Goal: Task Accomplishment & Management: Use online tool/utility

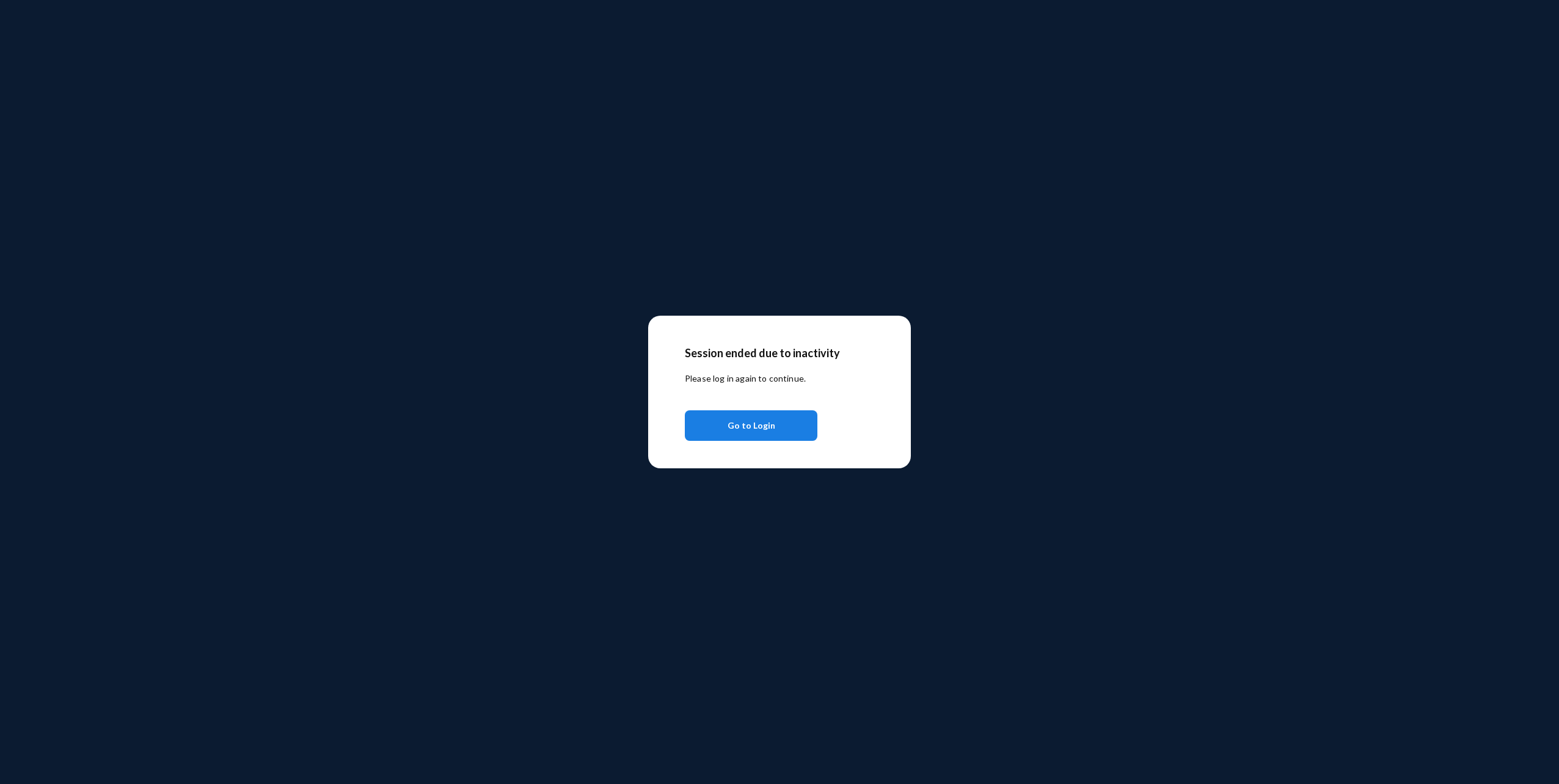
click at [729, 432] on button "Go to Login" at bounding box center [751, 425] width 133 height 30
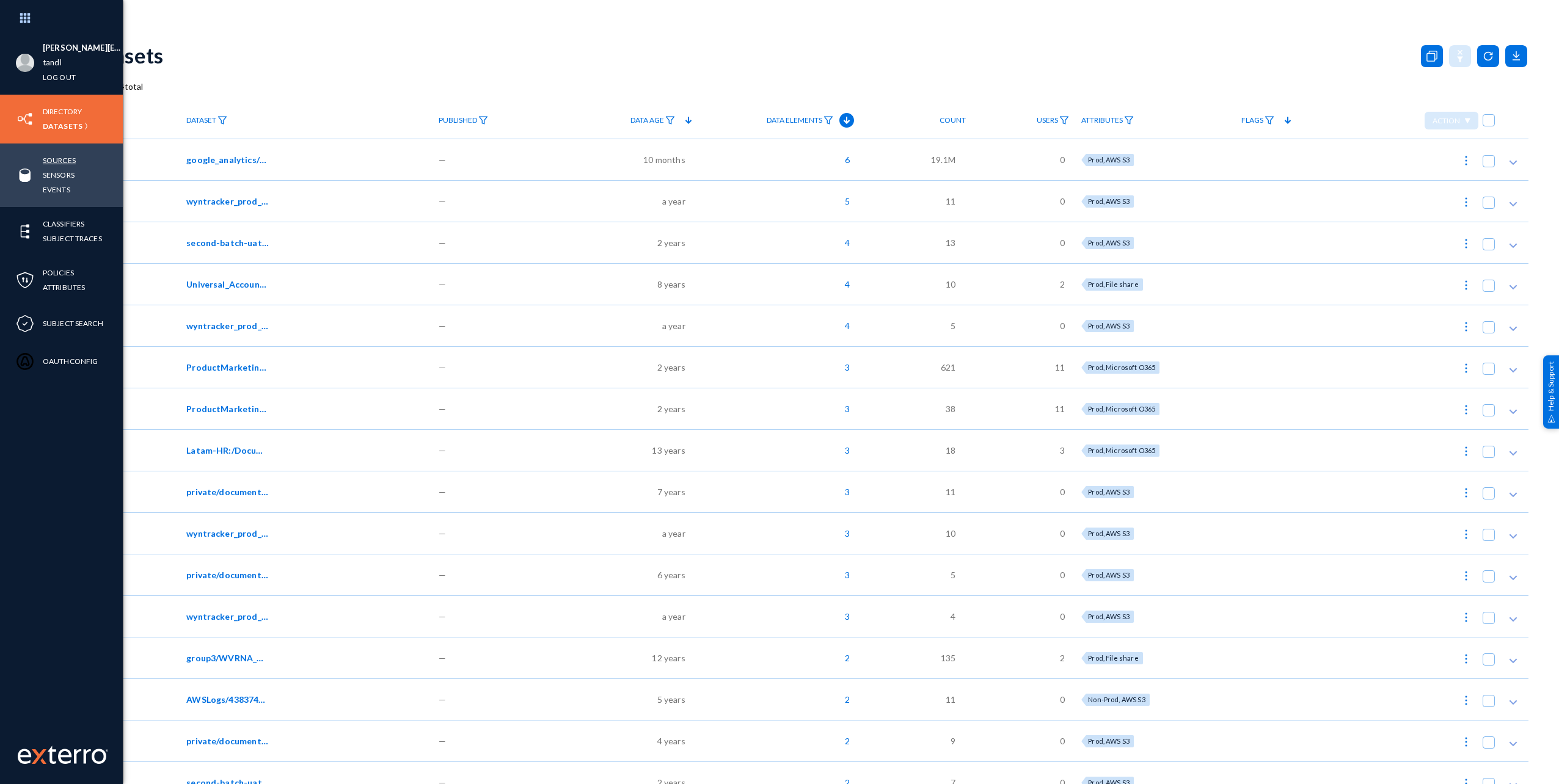
click at [62, 159] on link "Sources" at bounding box center [59, 161] width 33 height 14
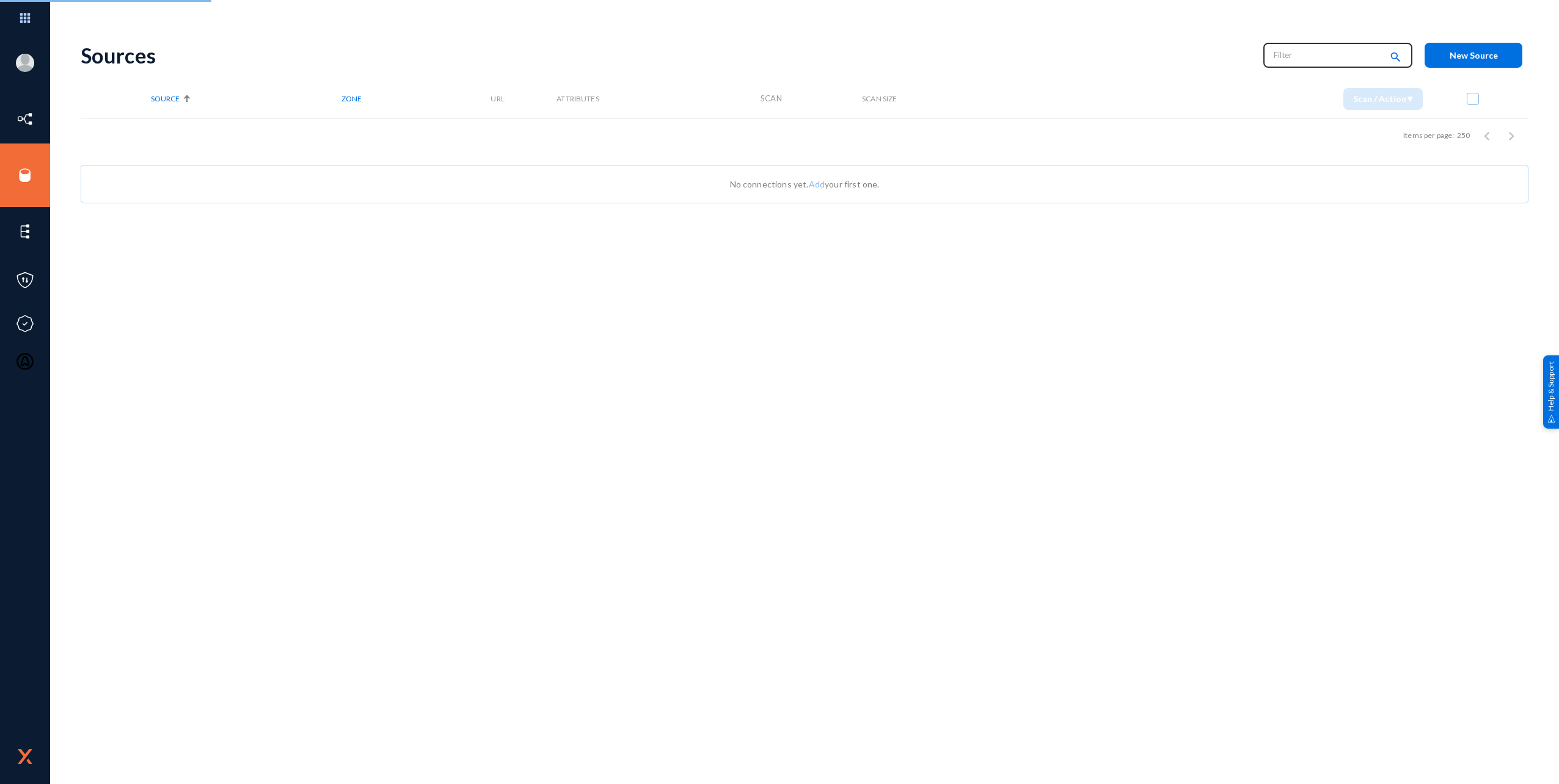
click at [1309, 58] on input "text" at bounding box center [1328, 55] width 108 height 18
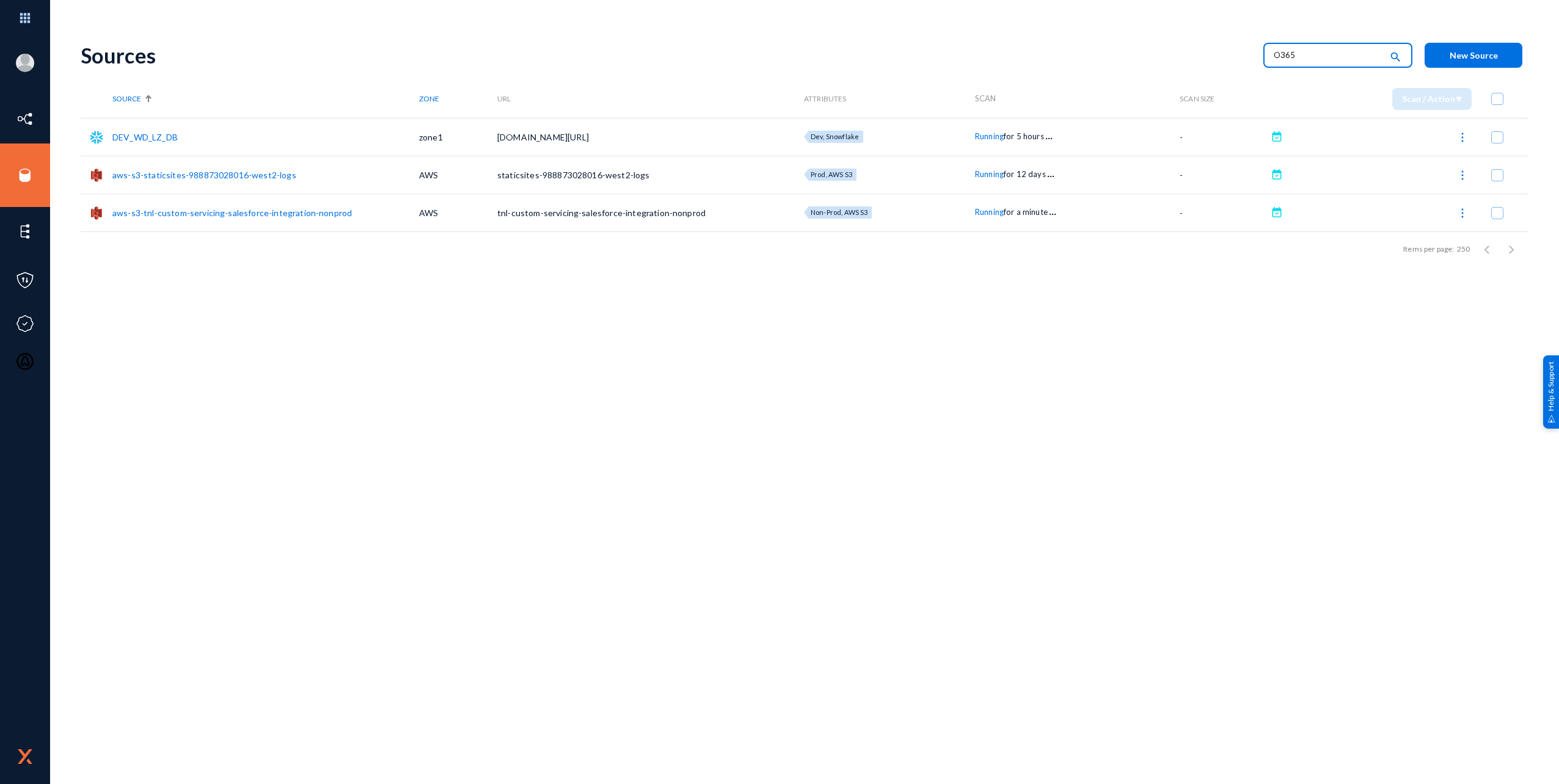
type input "O365"
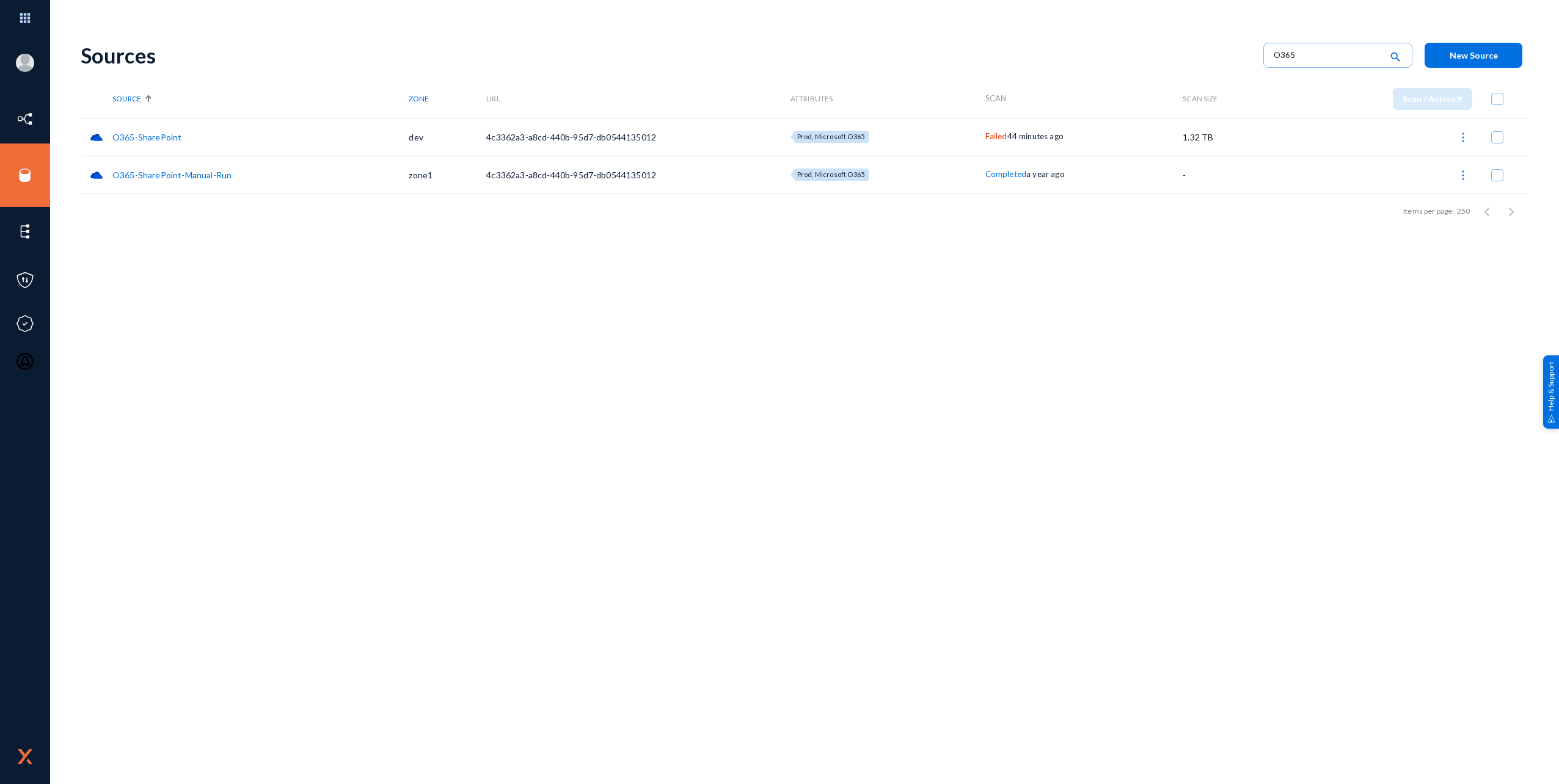
click at [990, 136] on span "Failed" at bounding box center [996, 136] width 22 height 10
click at [1065, 308] on div at bounding box center [779, 392] width 1559 height 784
click at [1461, 137] on img at bounding box center [1463, 137] width 12 height 12
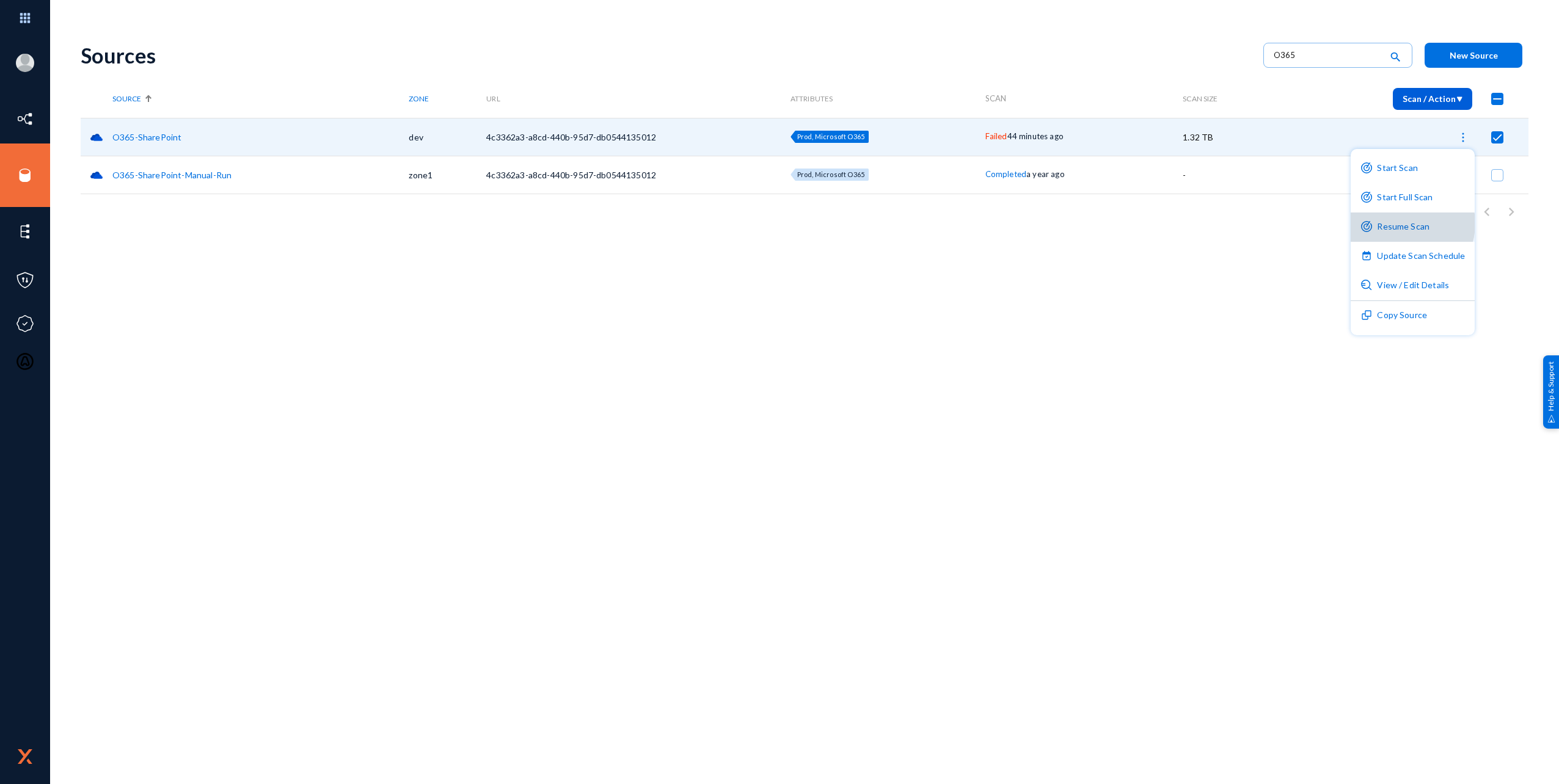
click at [1406, 224] on button "Resume Scan" at bounding box center [1412, 227] width 124 height 29
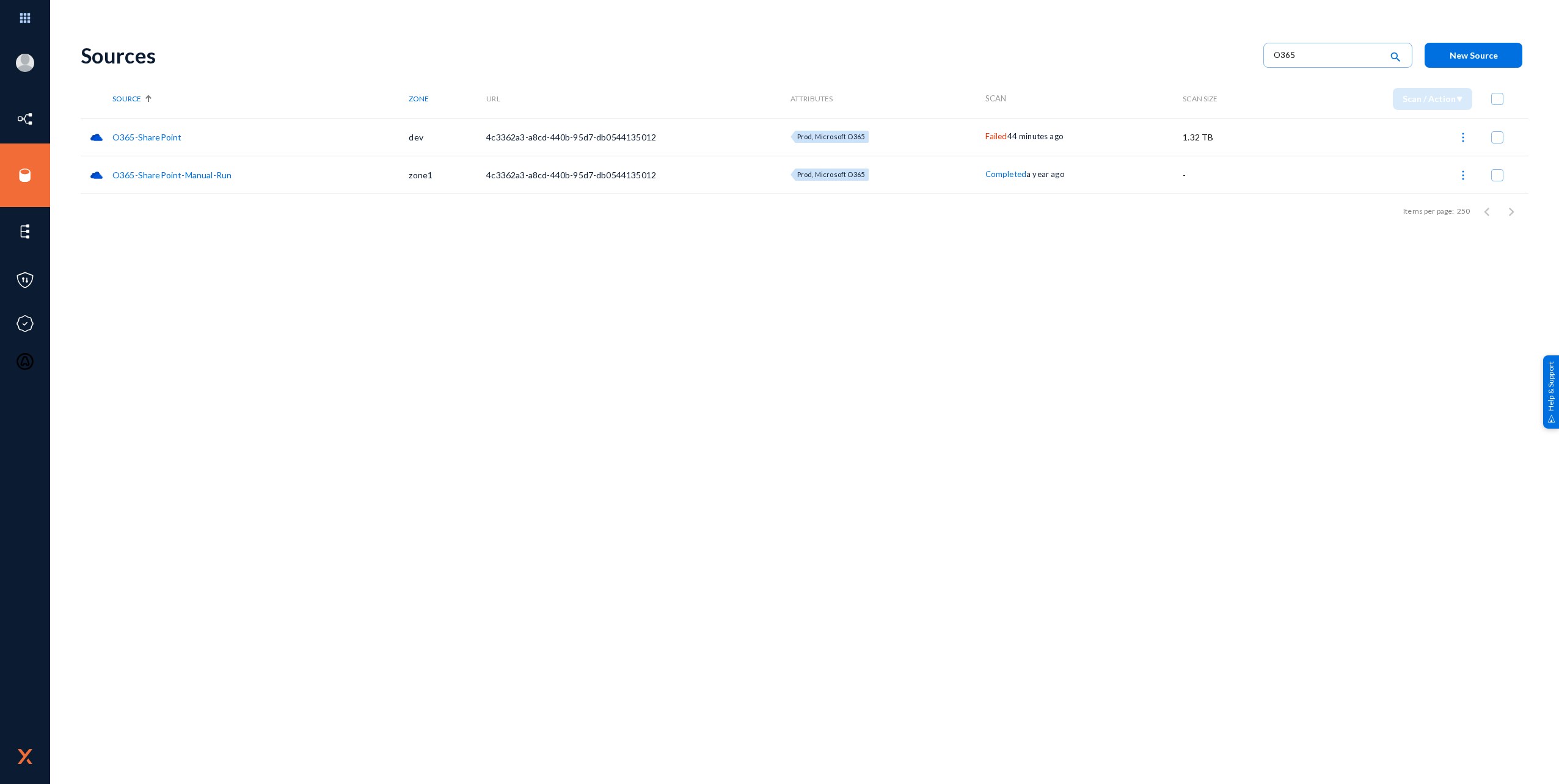
click at [453, 375] on div "Sources O365 search New Source Source Zone URL Attributes Scan Scan Size Scan /…" at bounding box center [804, 213] width 1448 height 366
click at [1461, 141] on img at bounding box center [1463, 137] width 12 height 12
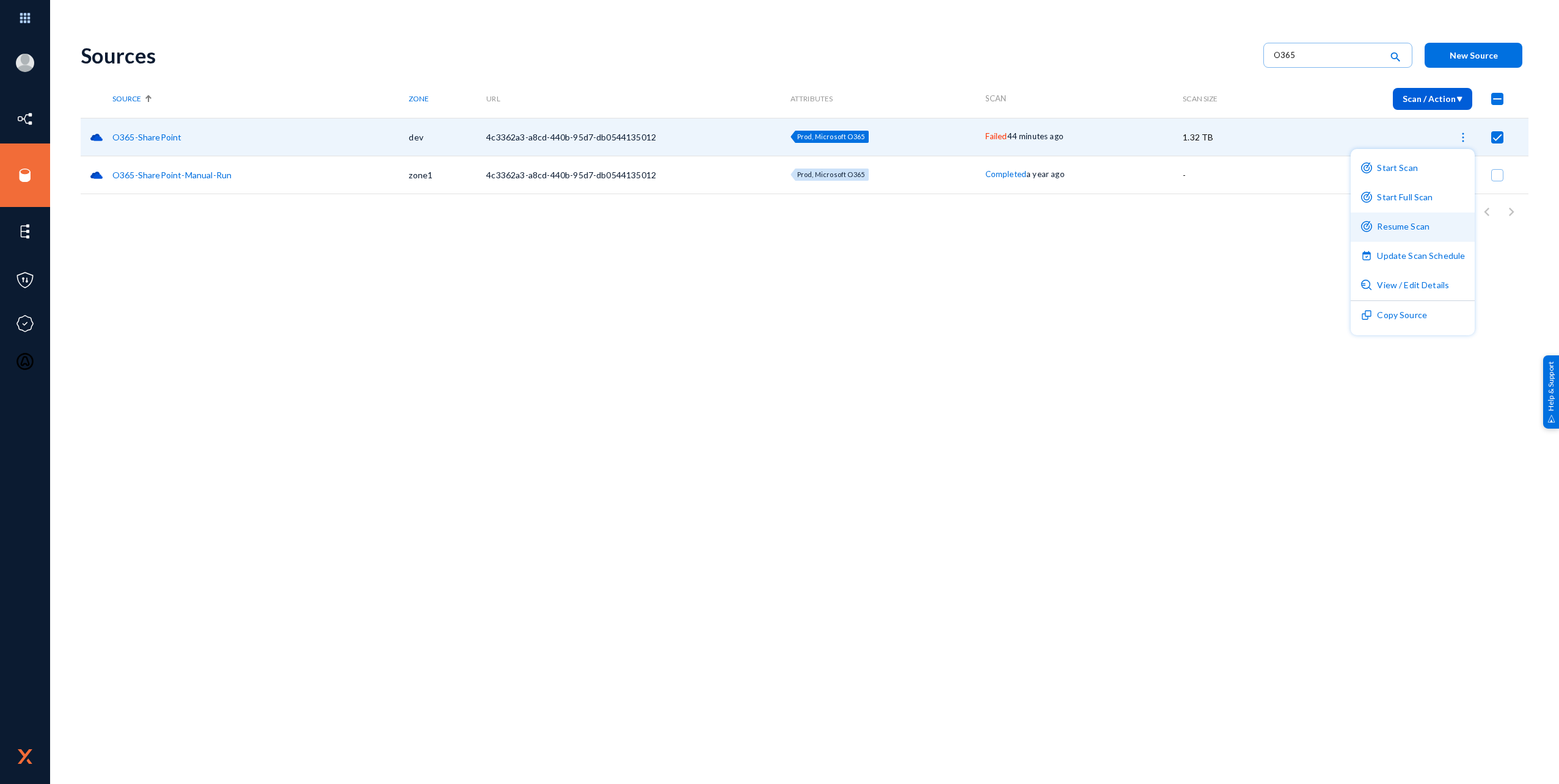
click at [1417, 227] on button "Resume Scan" at bounding box center [1412, 227] width 124 height 29
checkbox input "false"
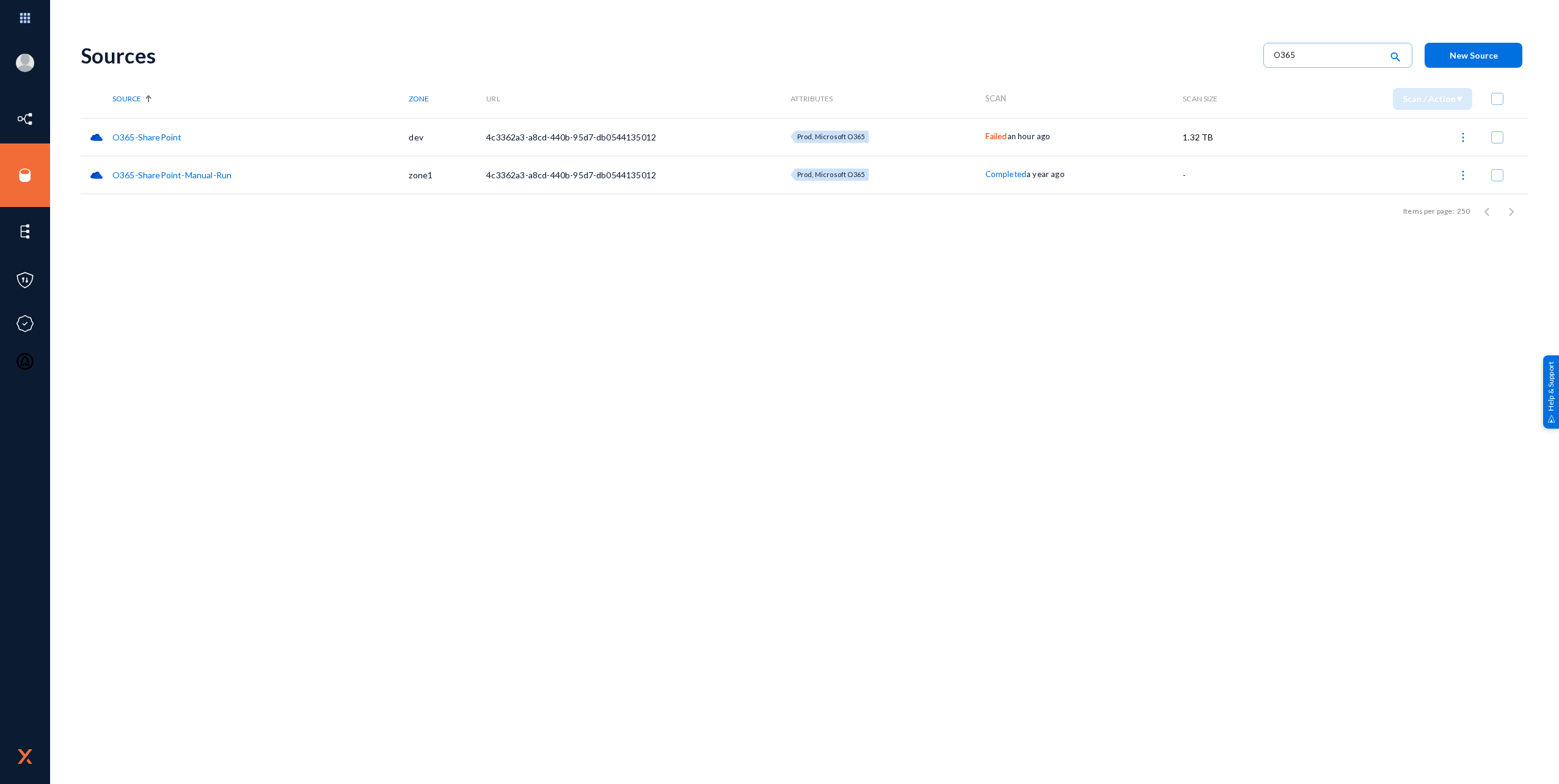
click at [418, 352] on div "Sources O365 search New Source Source Zone URL Attributes Scan Scan Size Scan /…" at bounding box center [804, 213] width 1448 height 366
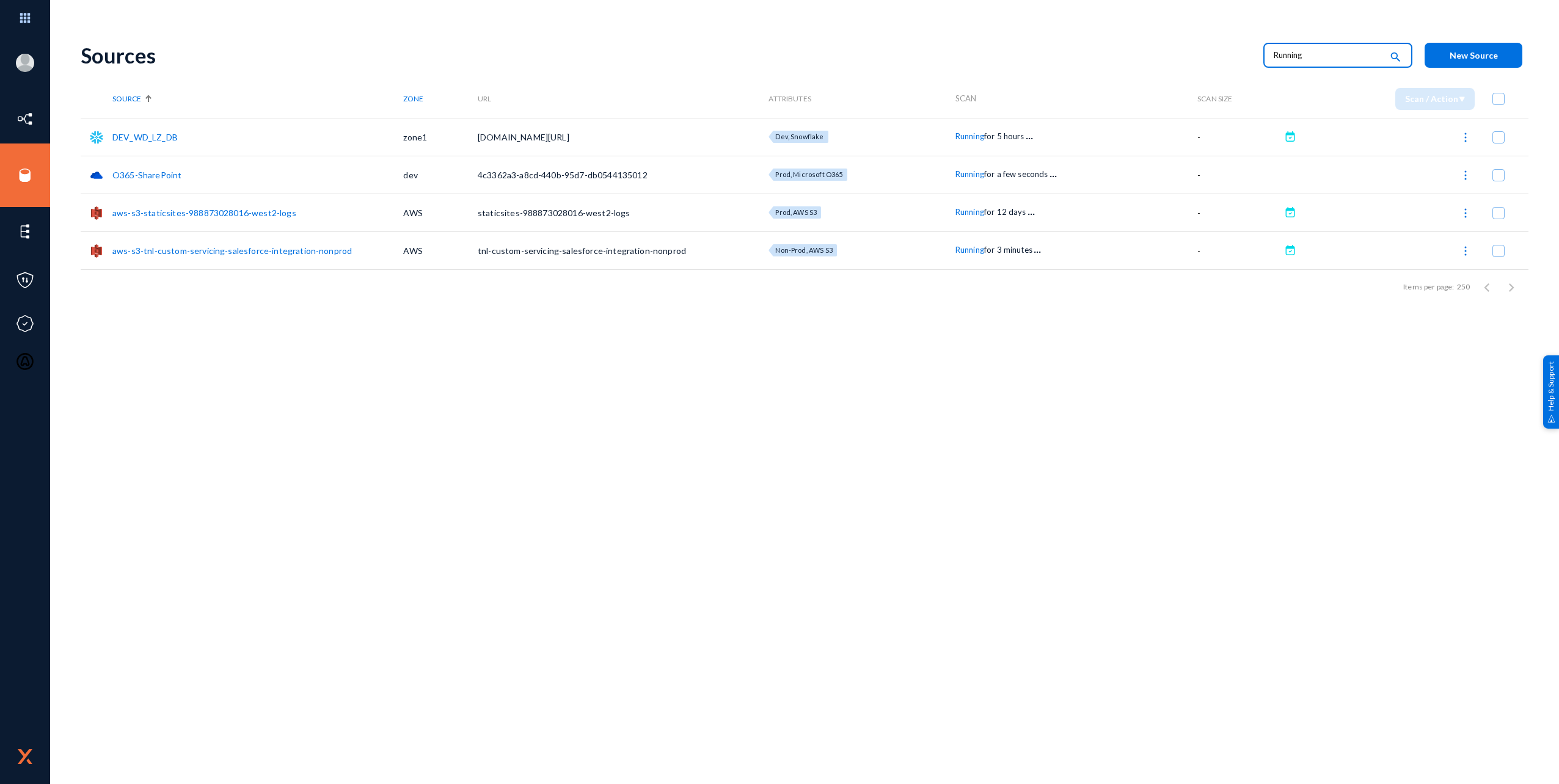
drag, startPoint x: 856, startPoint y: 461, endPoint x: 849, endPoint y: 454, distance: 9.9
click at [854, 462] on div "Sources Running search New Source Source Zone URL Attributes Scan Scan Size Sca…" at bounding box center [804, 407] width 1448 height 754
click at [986, 170] on span "Running" at bounding box center [992, 174] width 29 height 10
click at [946, 397] on div at bounding box center [779, 392] width 1559 height 784
click at [993, 174] on span "Running" at bounding box center [992, 174] width 29 height 10
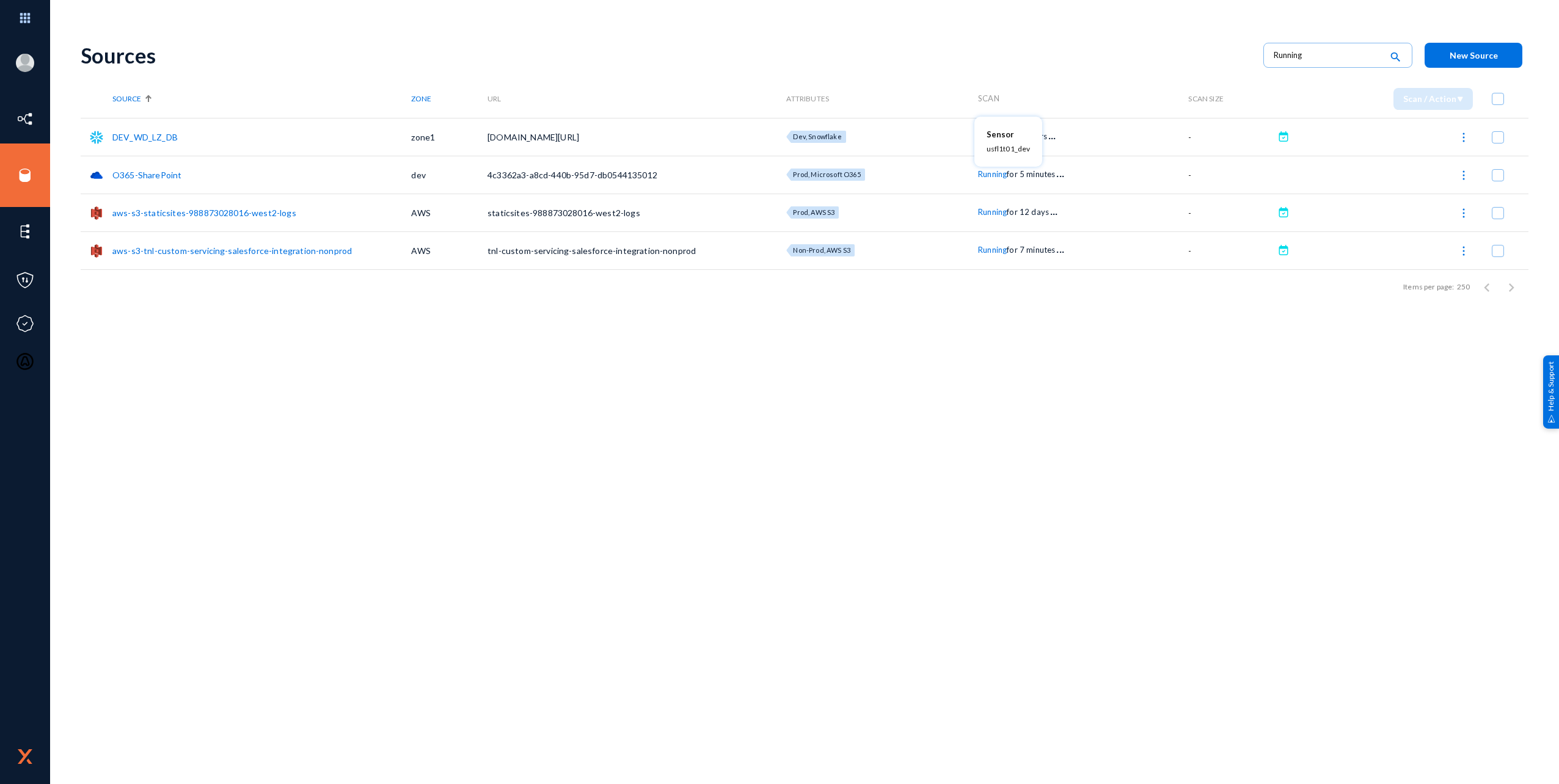
click at [843, 535] on div at bounding box center [779, 392] width 1559 height 784
click at [1319, 51] on input "Running" at bounding box center [1328, 55] width 108 height 18
type input "Work"
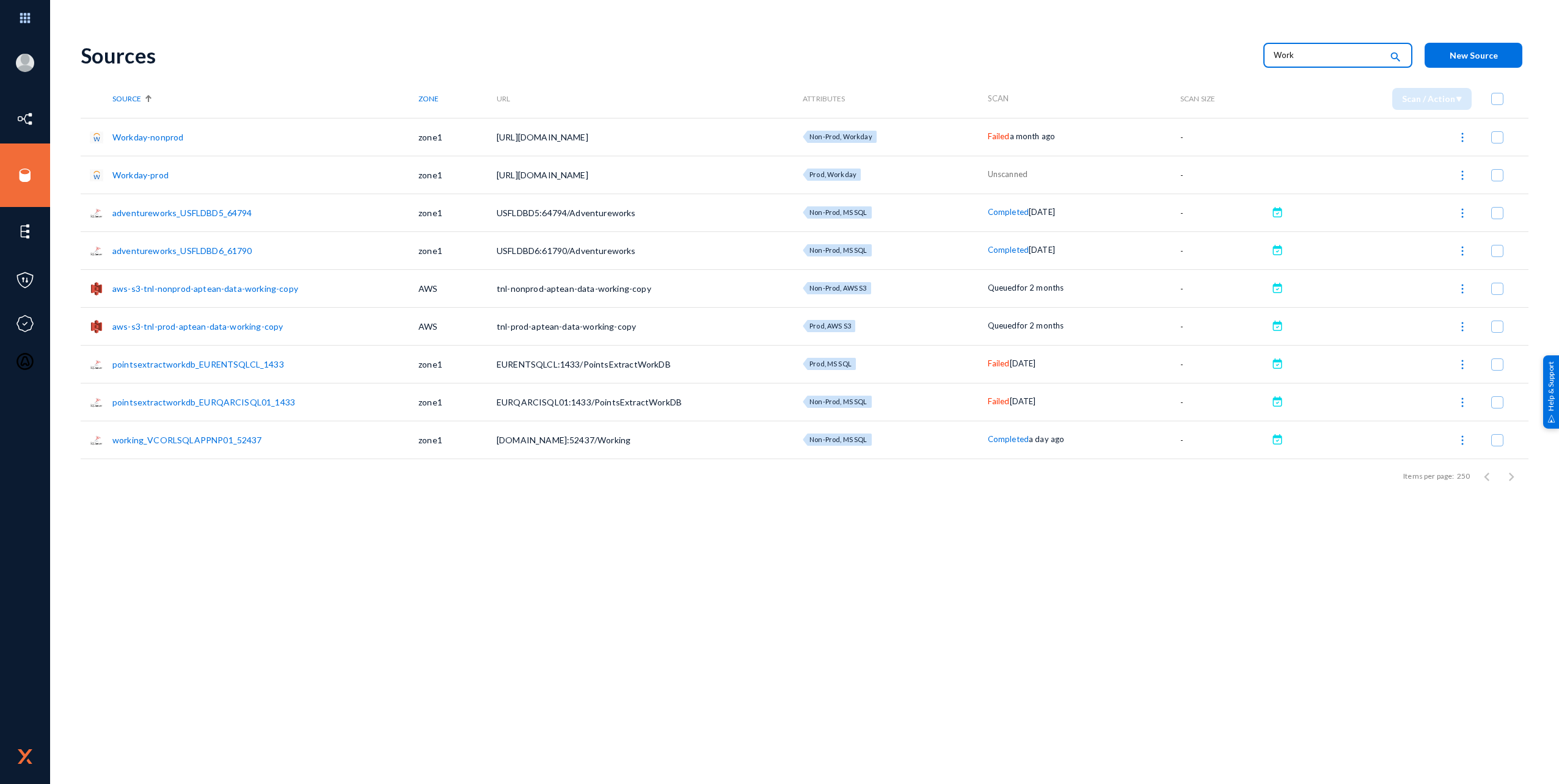
click at [1464, 174] on img at bounding box center [1462, 175] width 12 height 12
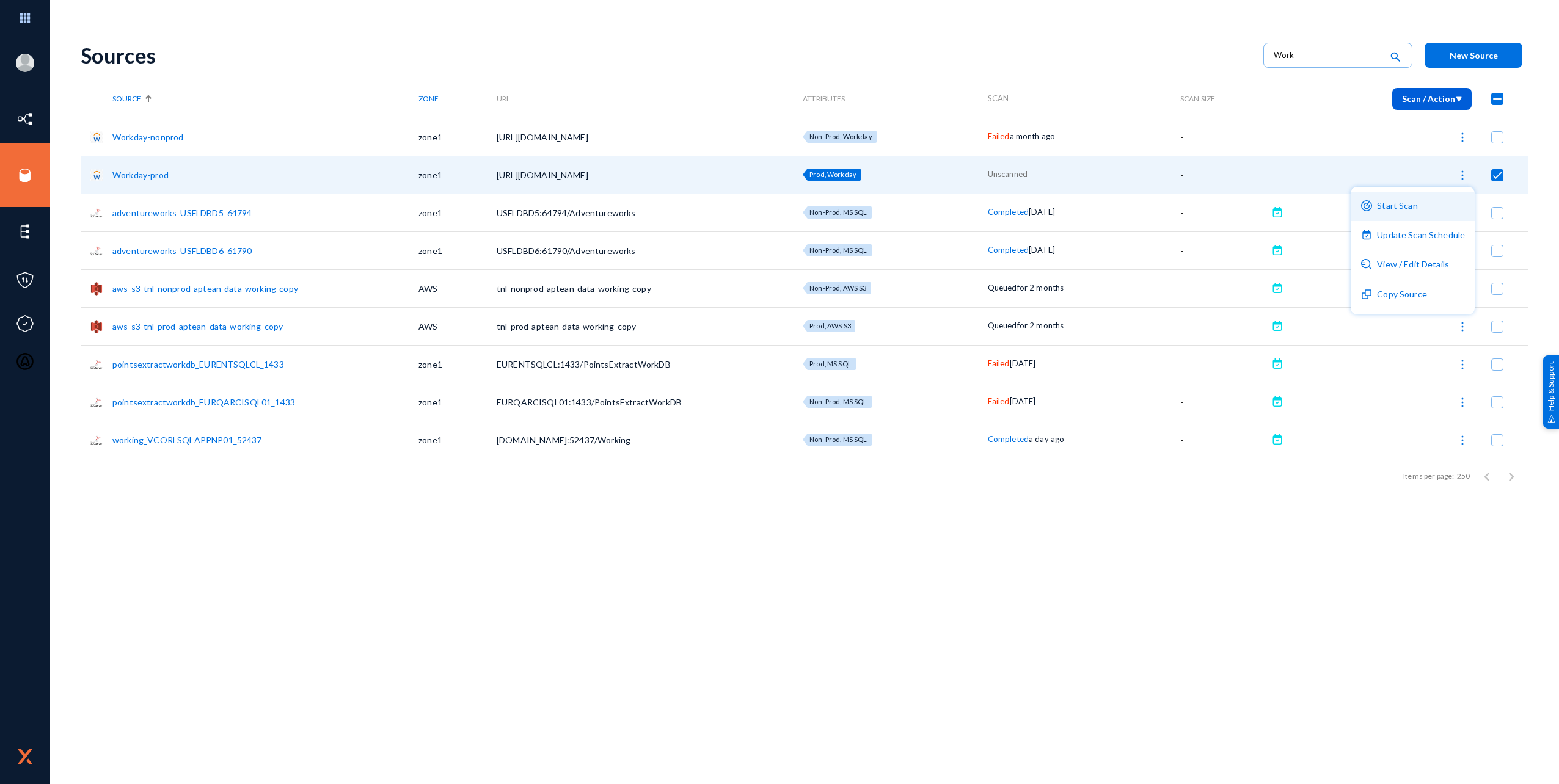
click at [1420, 214] on button "Start Scan" at bounding box center [1412, 206] width 124 height 29
checkbox input "false"
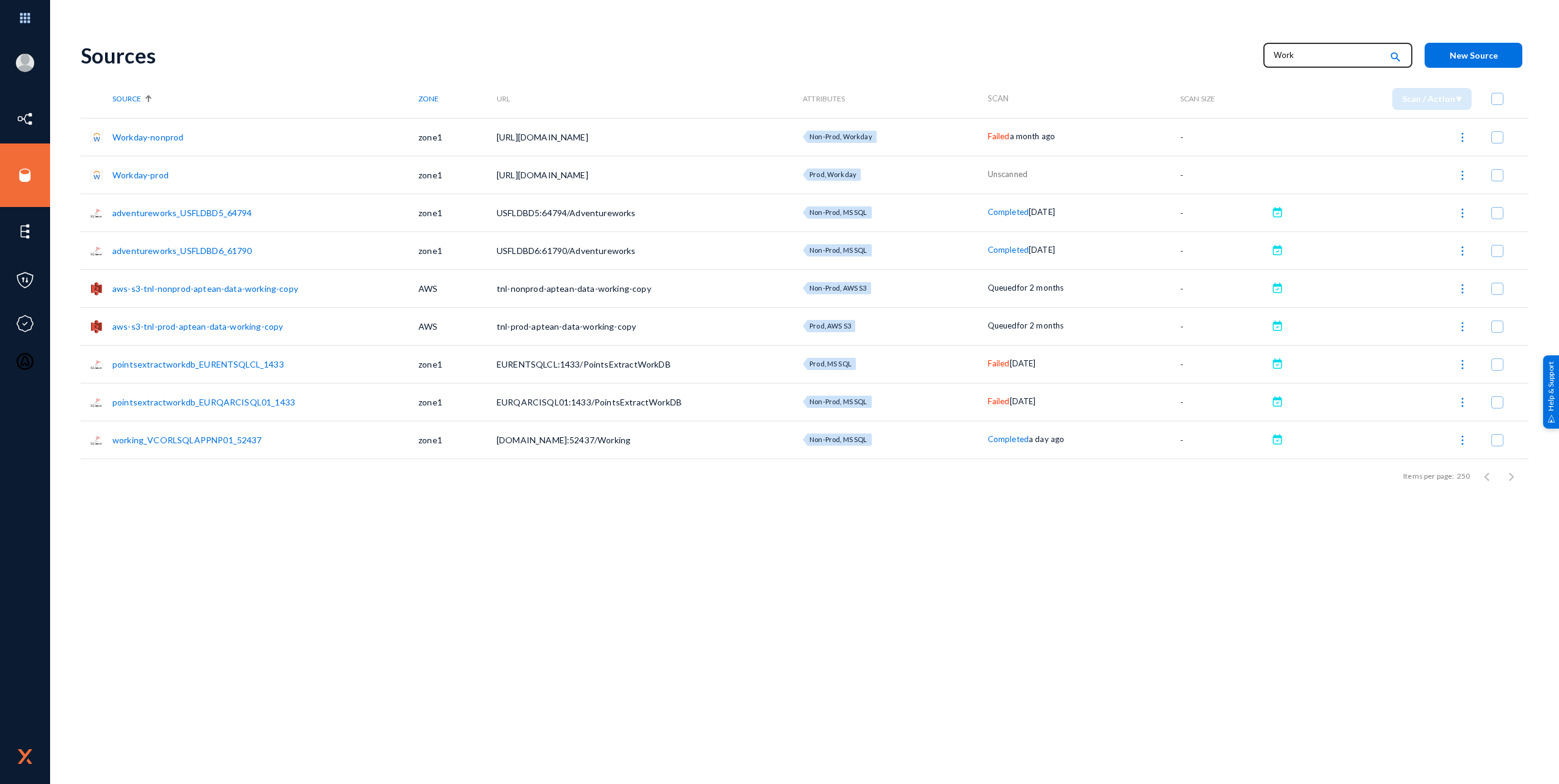
click at [1300, 58] on input "Work" at bounding box center [1328, 55] width 108 height 18
type input "r"
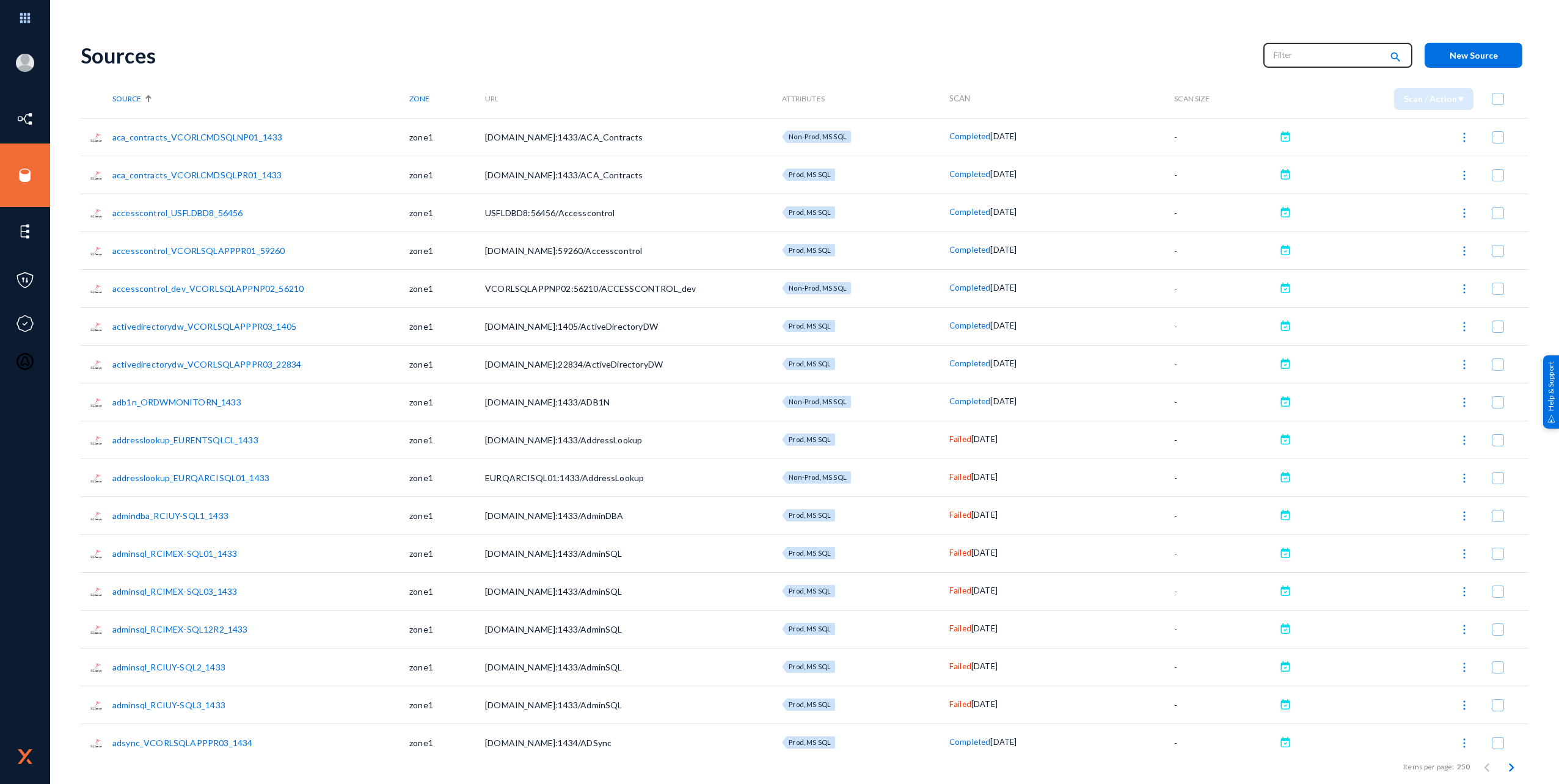
click at [1307, 59] on input "text" at bounding box center [1328, 55] width 108 height 18
type input "Running"
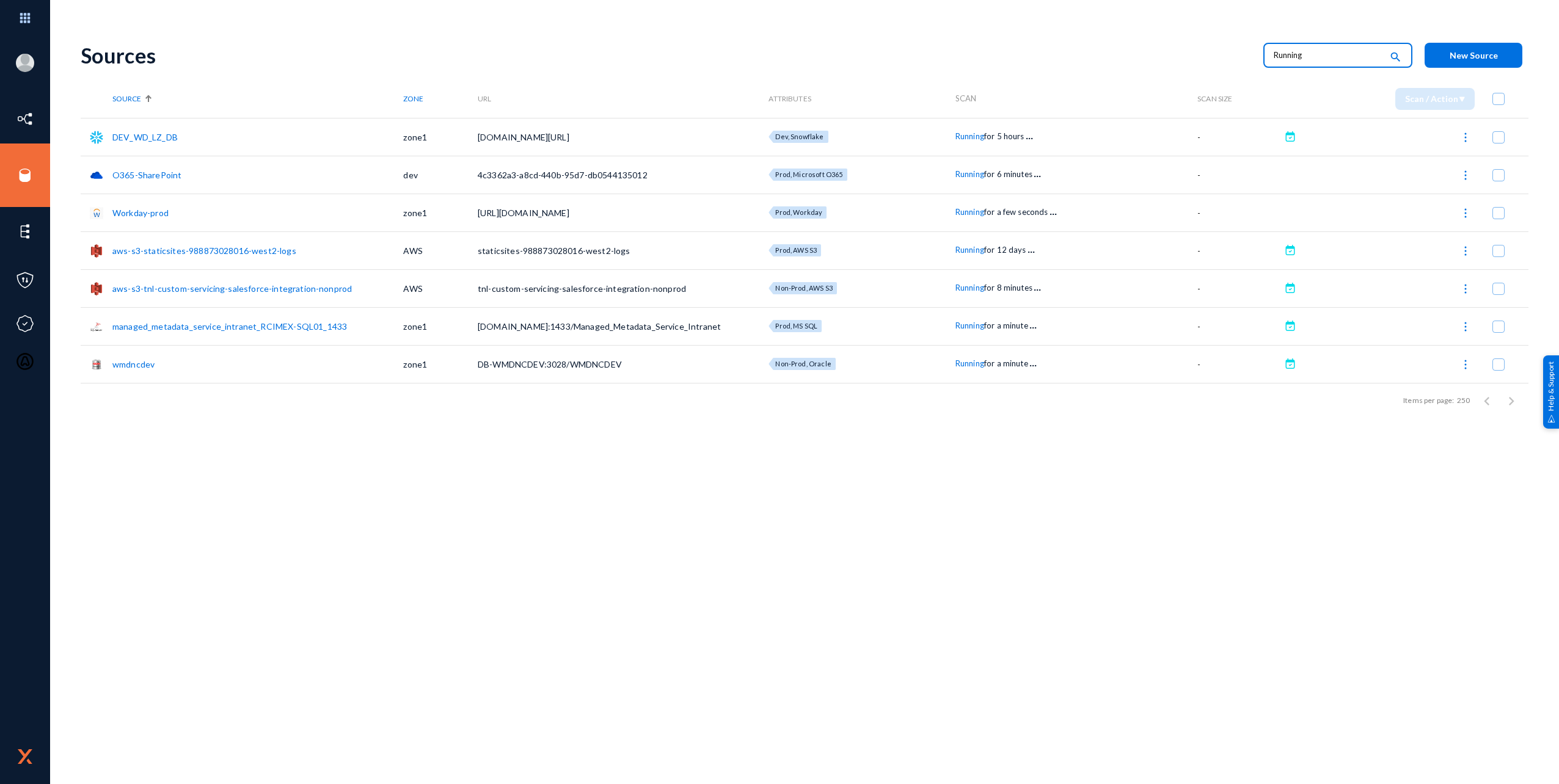
click at [974, 209] on span "Running" at bounding box center [970, 211] width 29 height 10
click at [955, 495] on div at bounding box center [779, 392] width 1559 height 784
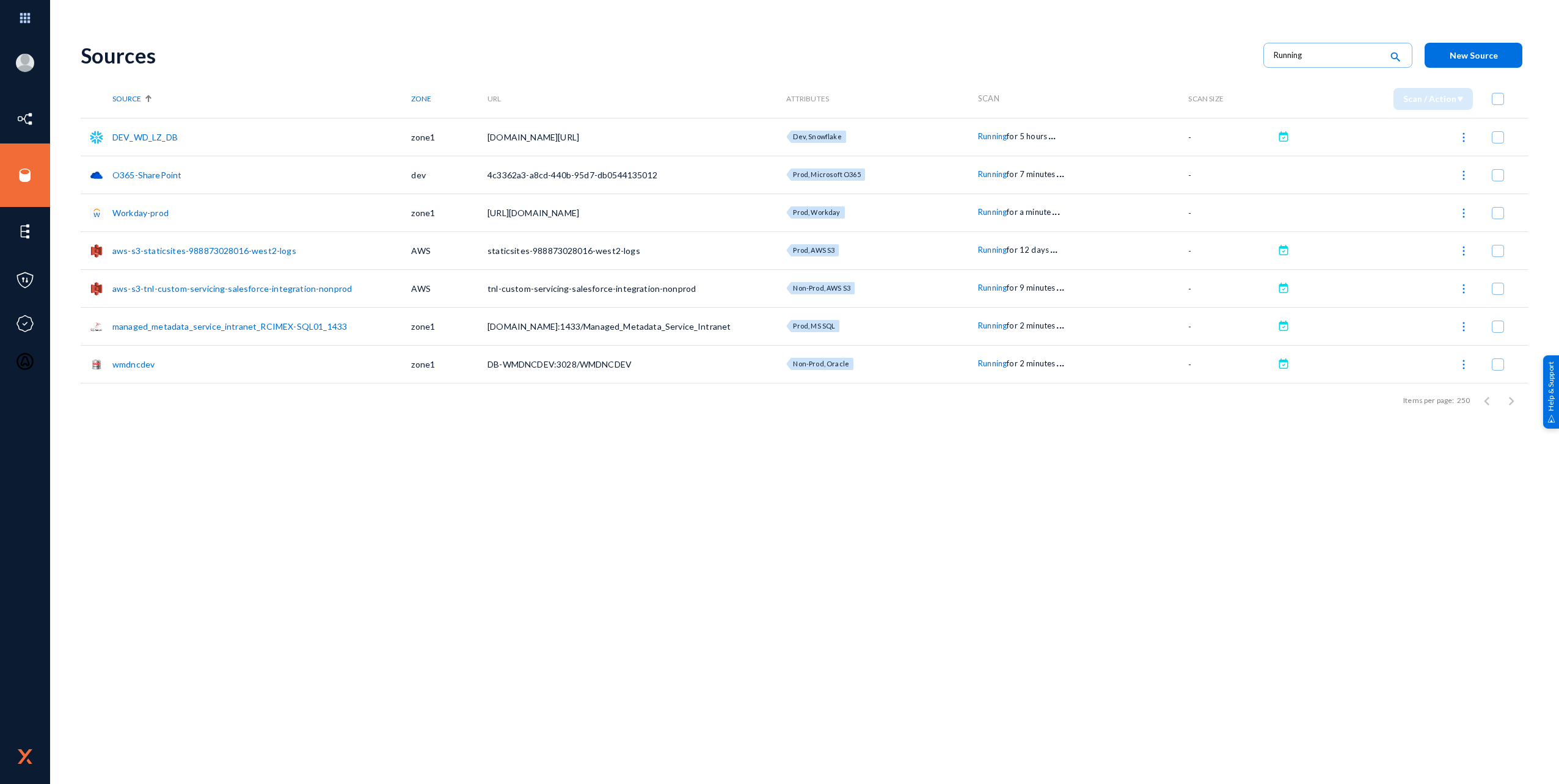
click at [673, 614] on div "Sources Running search New Source Source Zone URL Attributes Scan Scan Size Sca…" at bounding box center [804, 407] width 1448 height 754
click at [981, 362] on span "Running" at bounding box center [992, 363] width 29 height 10
click at [957, 506] on div at bounding box center [779, 392] width 1559 height 784
click at [994, 326] on span "Running" at bounding box center [992, 325] width 29 height 10
click at [996, 479] on div at bounding box center [779, 392] width 1559 height 784
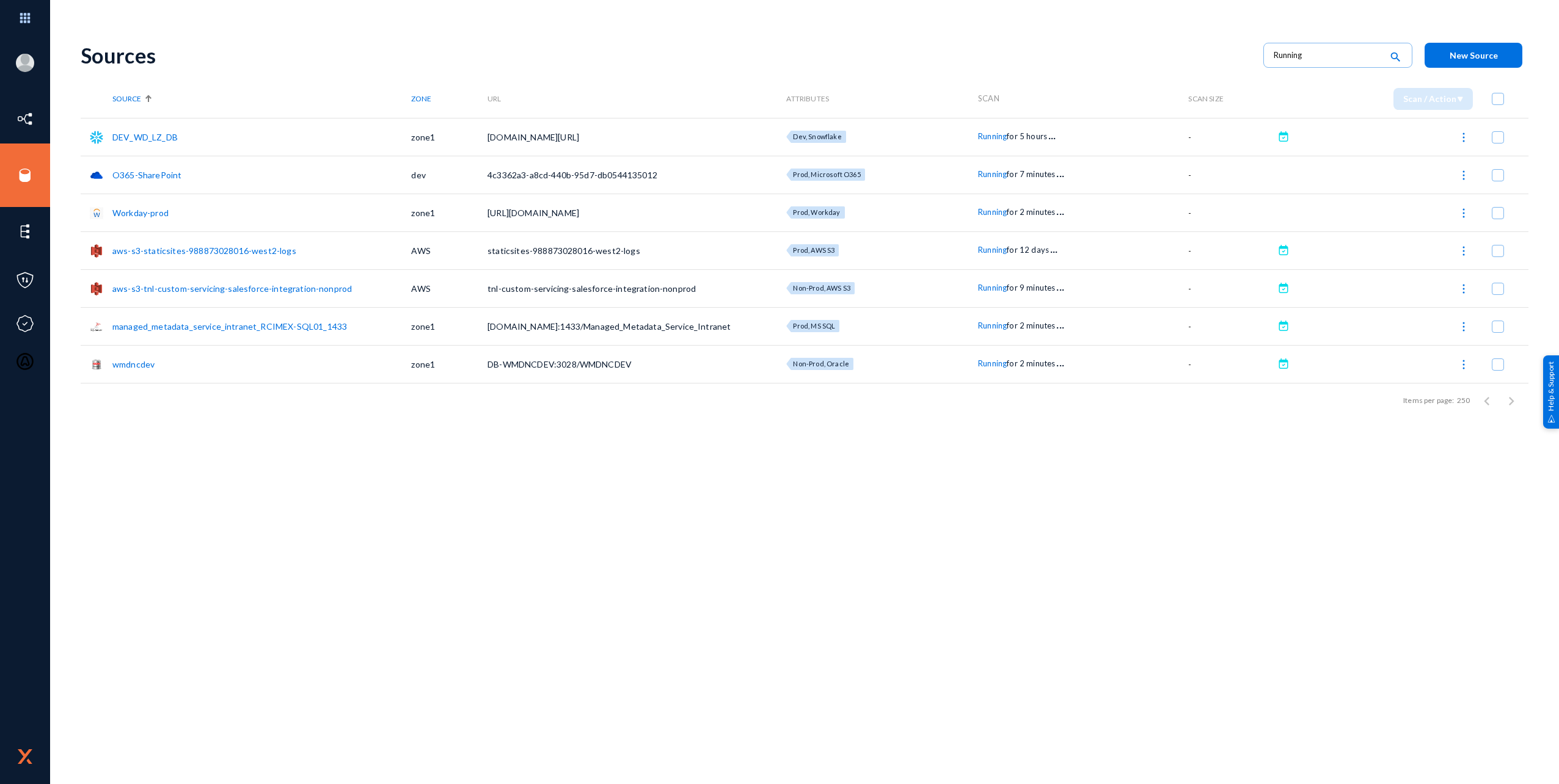
click at [988, 137] on span "Running" at bounding box center [992, 136] width 29 height 10
click at [987, 168] on div at bounding box center [779, 392] width 1559 height 784
click at [989, 176] on span "Running" at bounding box center [992, 174] width 29 height 10
click at [987, 209] on div at bounding box center [779, 392] width 1559 height 784
click at [987, 210] on span "Running" at bounding box center [992, 211] width 29 height 10
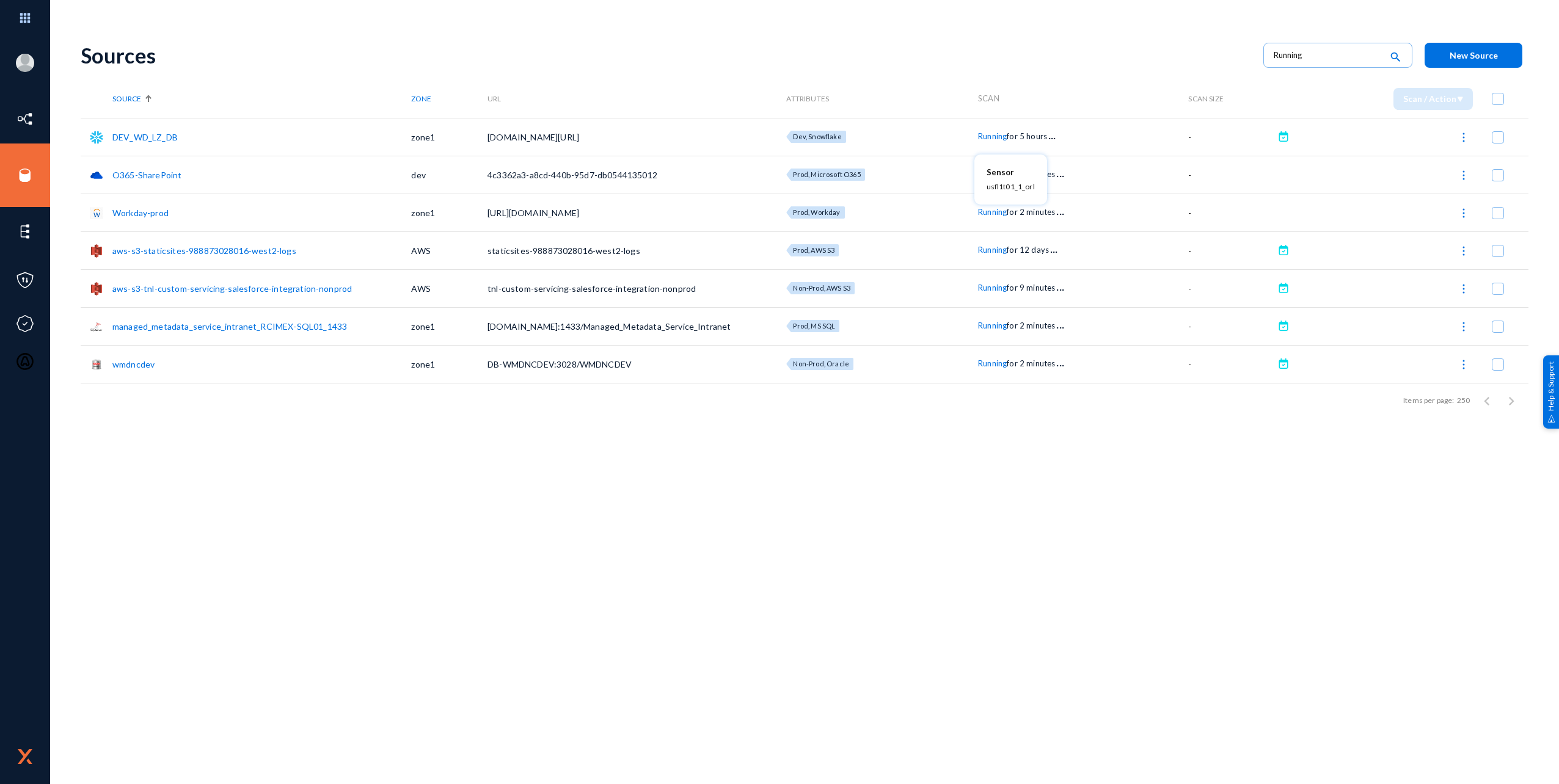
click at [941, 538] on div at bounding box center [779, 392] width 1559 height 784
click at [1304, 58] on input "Running" at bounding box center [1328, 55] width 108 height 18
click at [821, 566] on div "Sources search New Source Source Zone URL Attributes Scan Scan Size Scan / Acti…" at bounding box center [804, 407] width 1448 height 754
click at [639, 564] on div "Sources search New Source Source Zone URL Attributes Scan Scan Size Scan / Acti…" at bounding box center [804, 407] width 1448 height 754
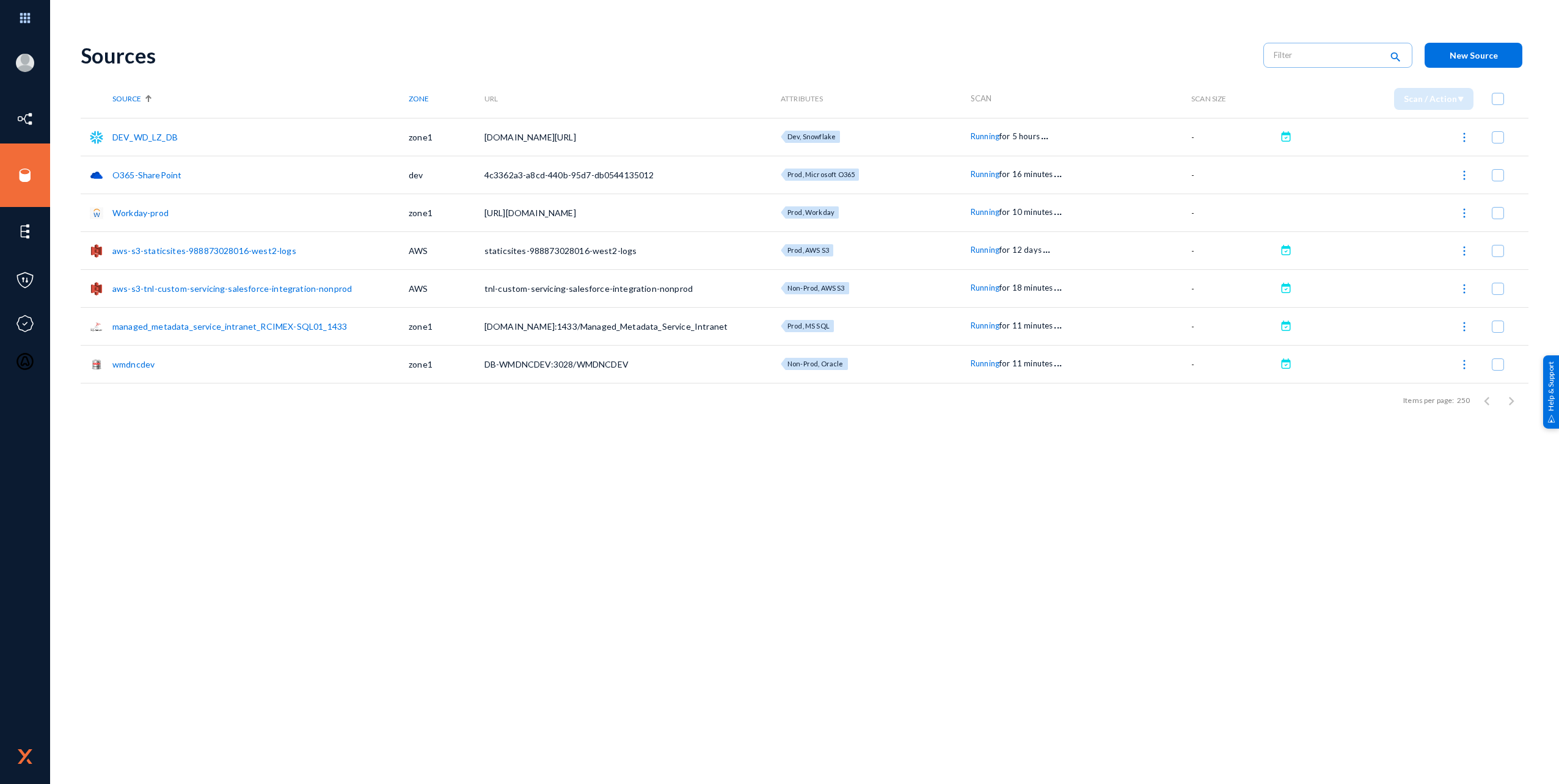
click at [518, 546] on div "Sources search New Source Source Zone URL Attributes Scan Scan Size Scan / Acti…" at bounding box center [804, 407] width 1448 height 754
click at [945, 562] on div "Sources search New Source Source Zone URL Attributes Scan Scan Size Scan / Acti…" at bounding box center [804, 407] width 1448 height 754
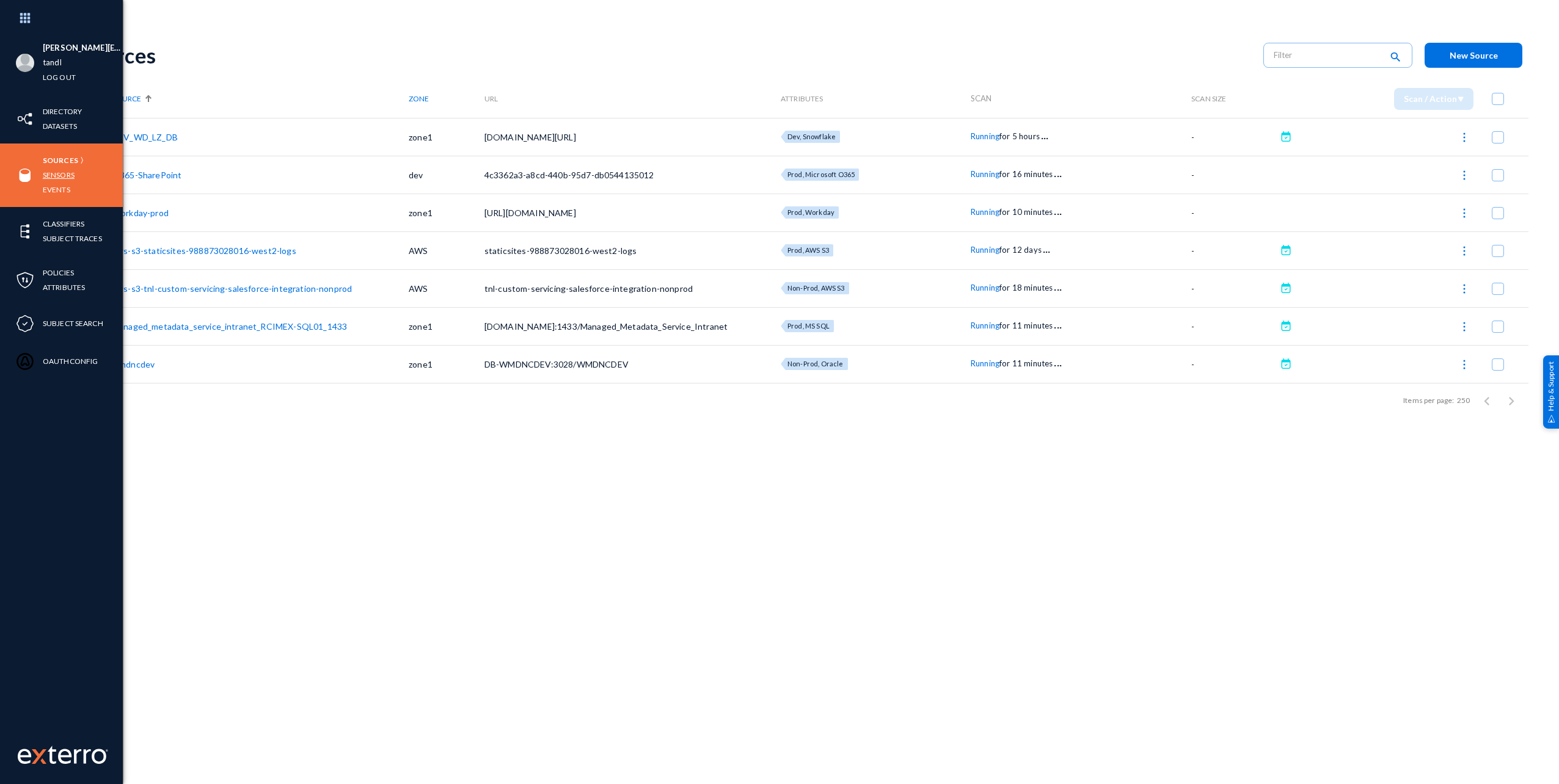
click at [58, 168] on link "Sensors" at bounding box center [58, 175] width 32 height 14
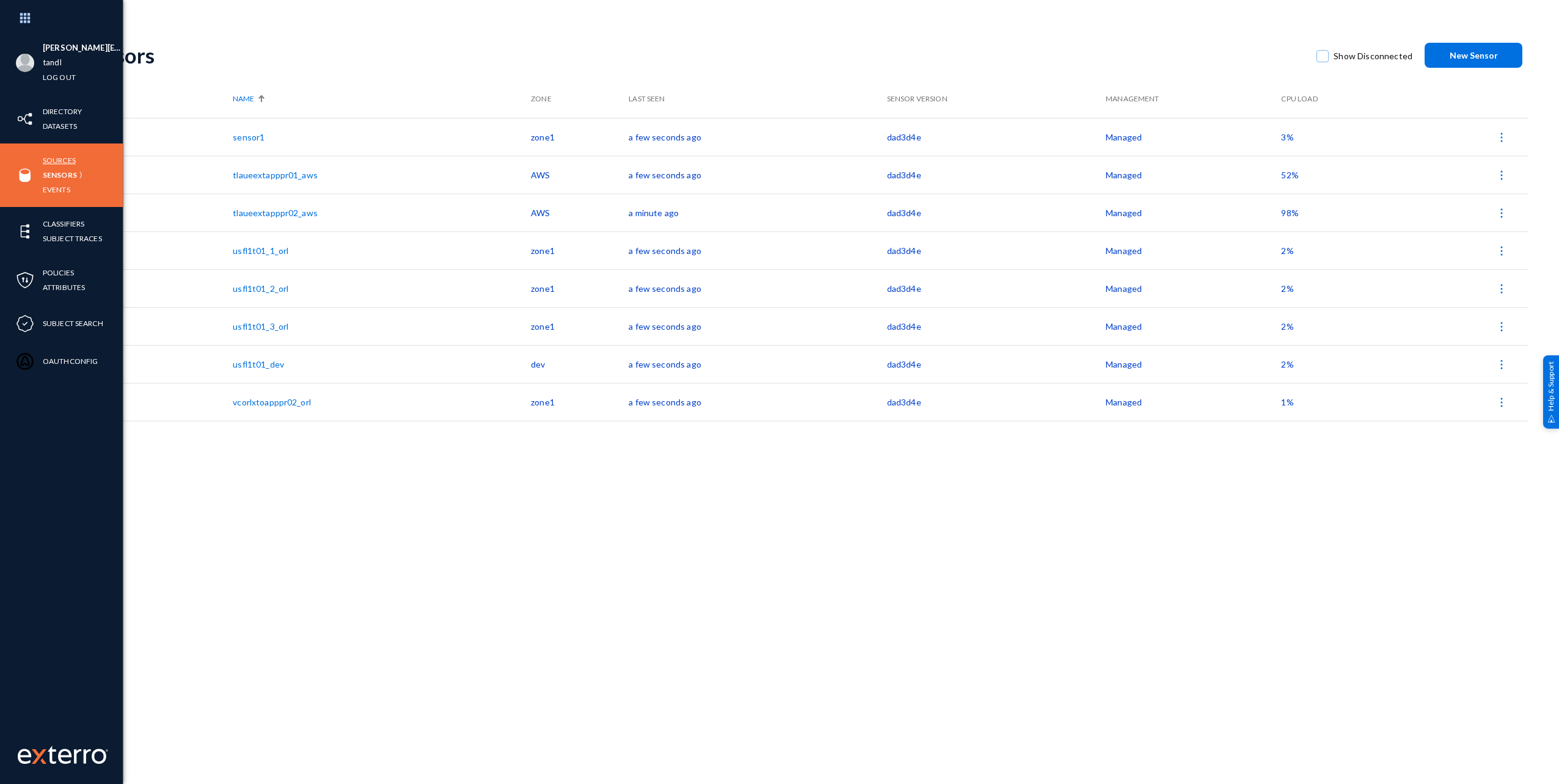
click at [52, 156] on link "Sources" at bounding box center [59, 161] width 33 height 14
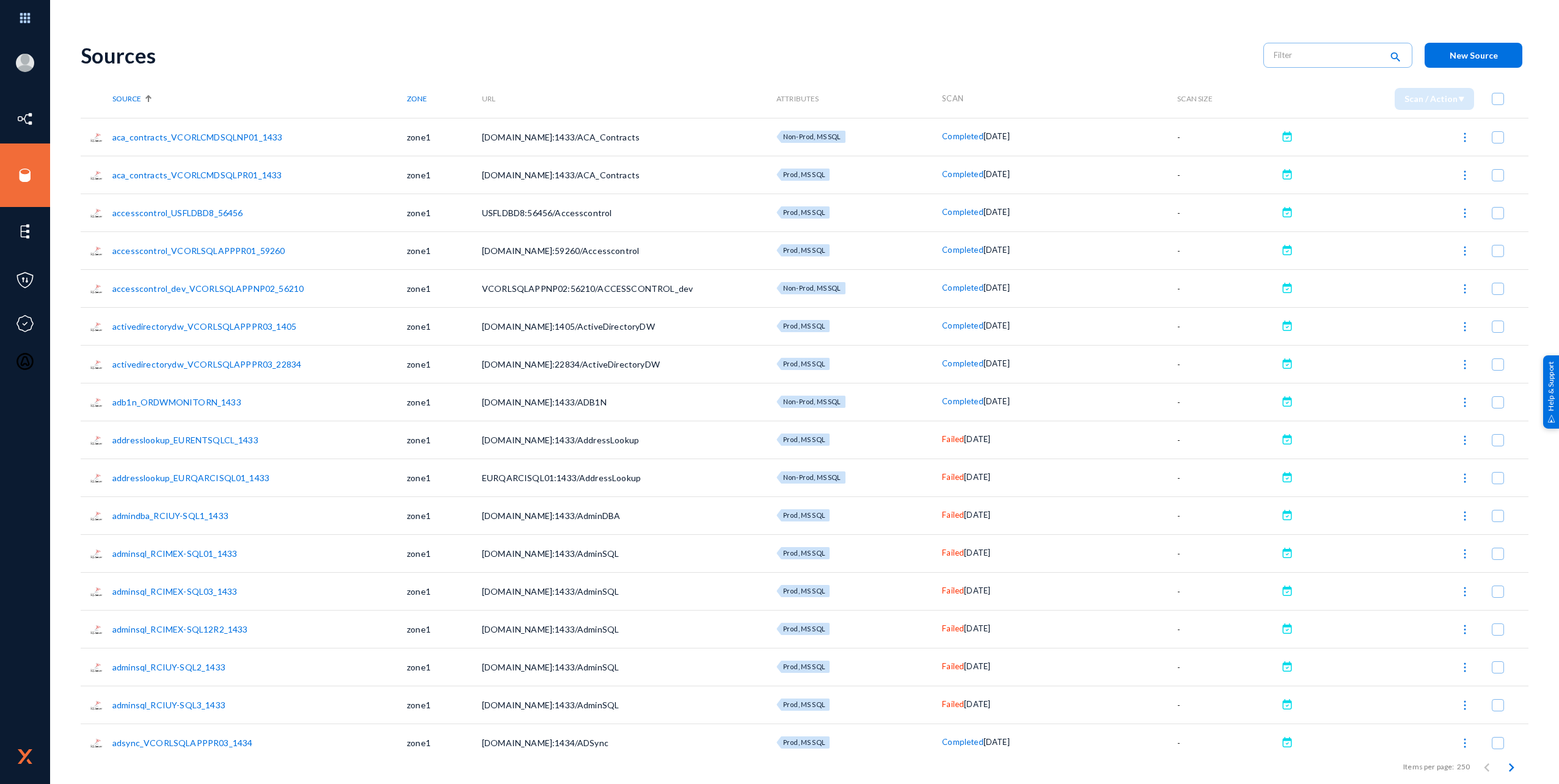
click at [1237, 69] on div "Sources search New Source" at bounding box center [804, 55] width 1448 height 49
click at [1304, 53] on input "text" at bounding box center [1328, 55] width 108 height 18
type input "Running"
